Goal: Information Seeking & Learning: Learn about a topic

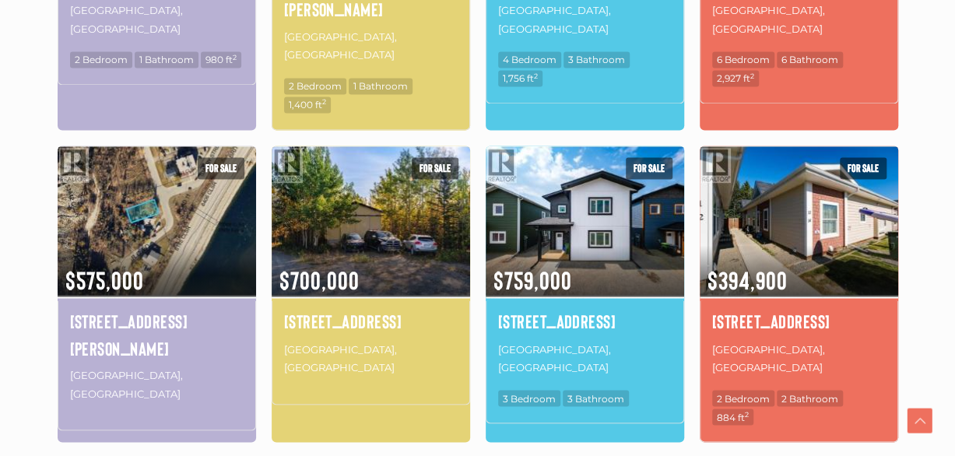
scroll to position [1090, 0]
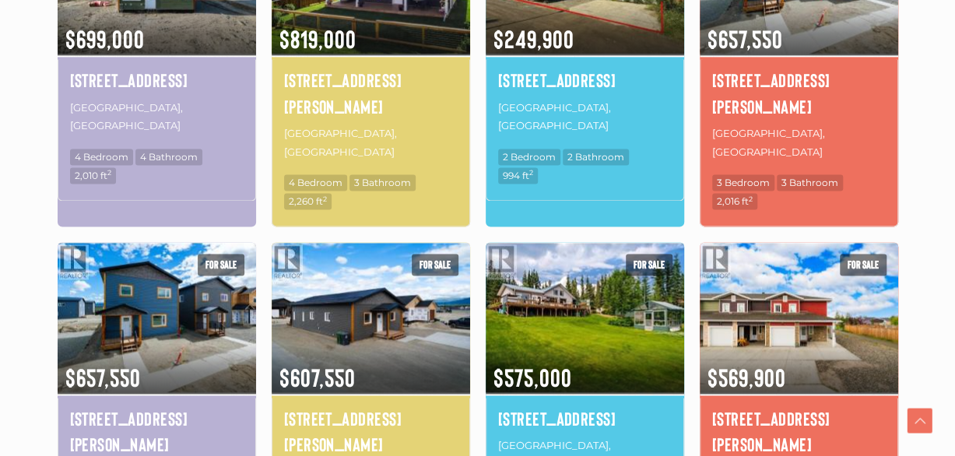
scroll to position [1168, 0]
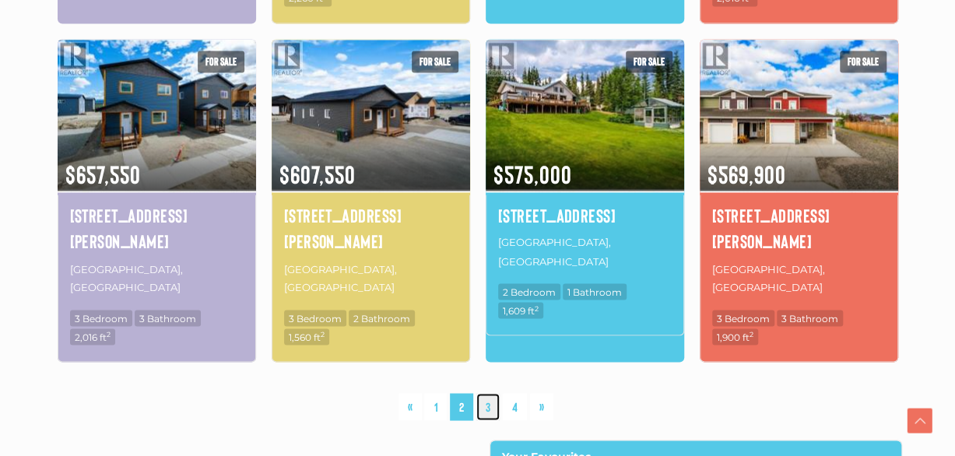
click at [489, 393] on link "3" at bounding box center [487, 406] width 23 height 27
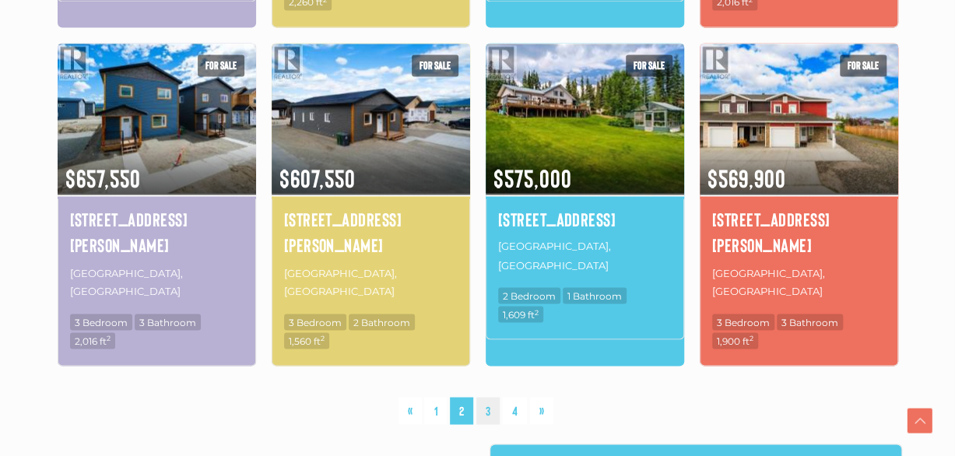
click at [0, 0] on div at bounding box center [0, 0] width 0 height 0
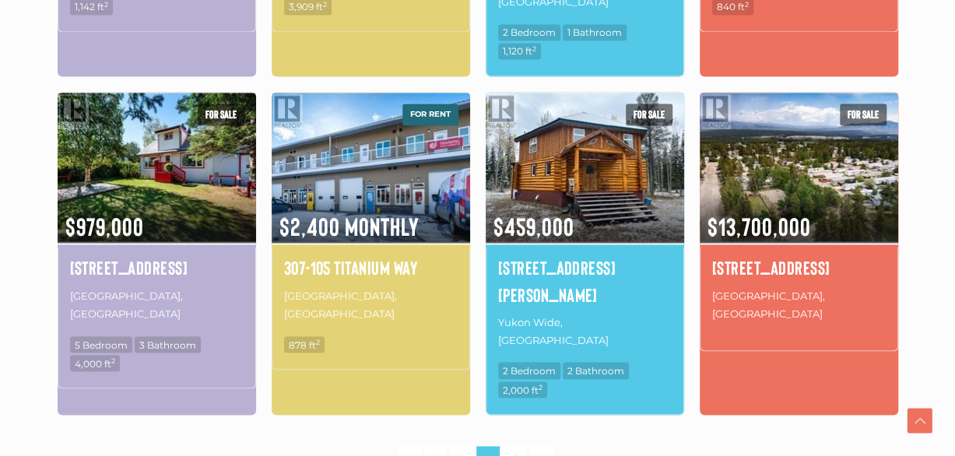
scroll to position [1372, 0]
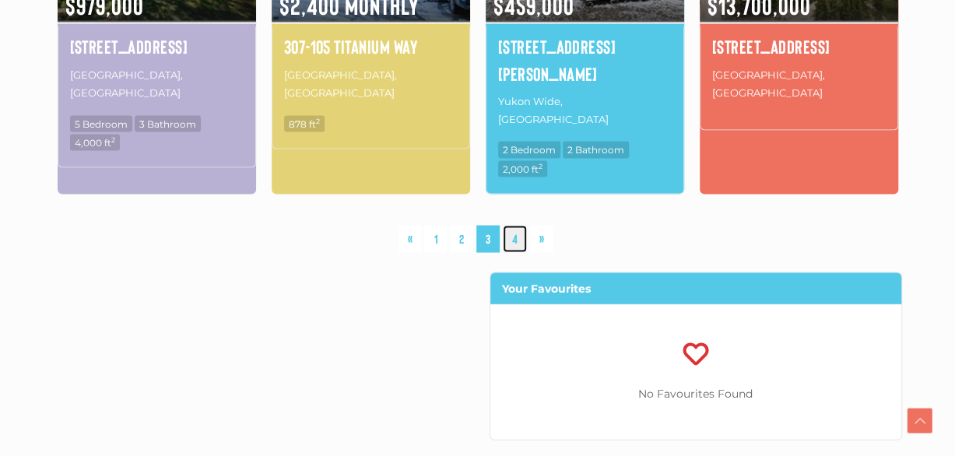
click at [515, 225] on link "4" at bounding box center [515, 238] width 24 height 27
click at [0, 0] on div at bounding box center [0, 0] width 0 height 0
